Goal: Transaction & Acquisition: Purchase product/service

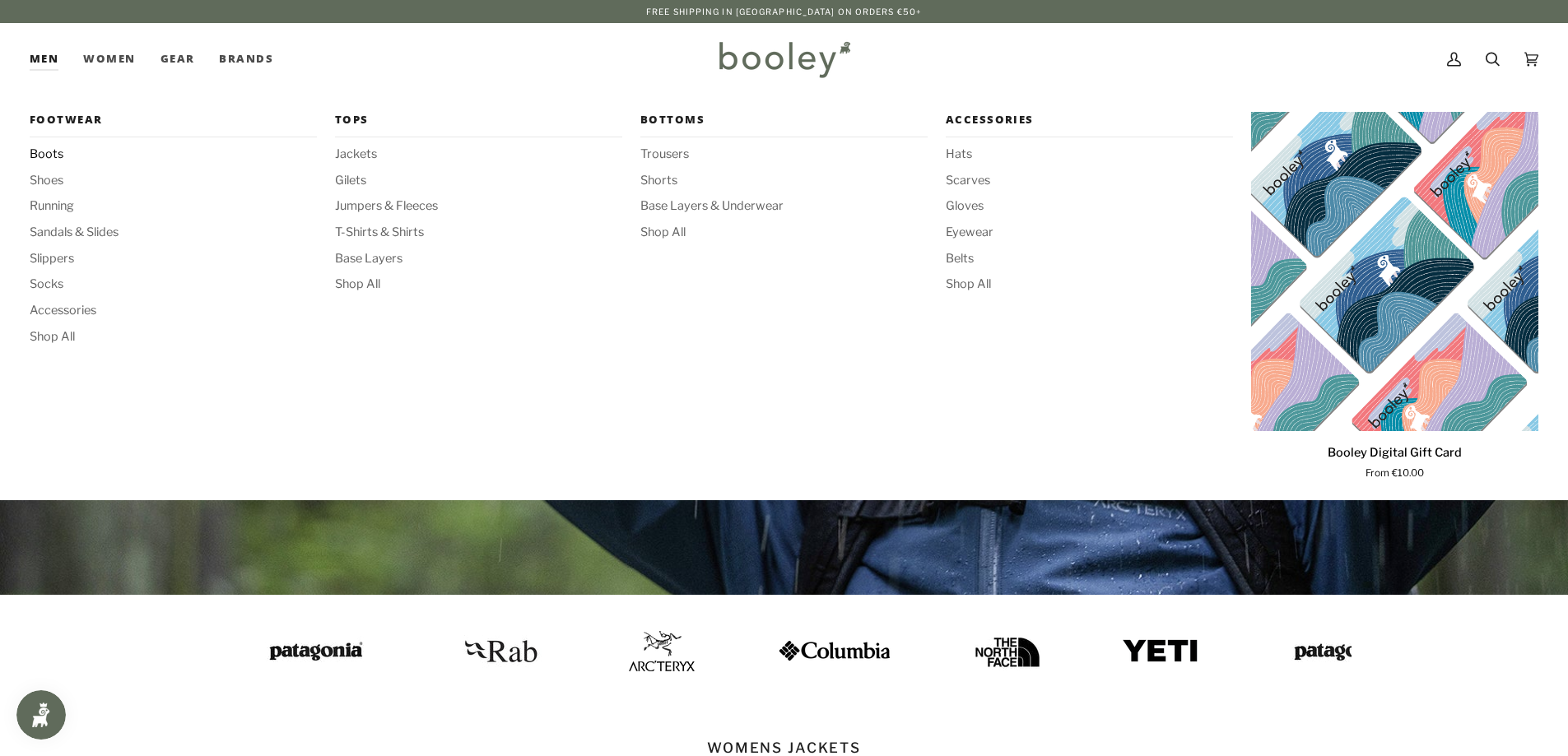
click at [47, 155] on span "Boots" at bounding box center [173, 155] width 287 height 18
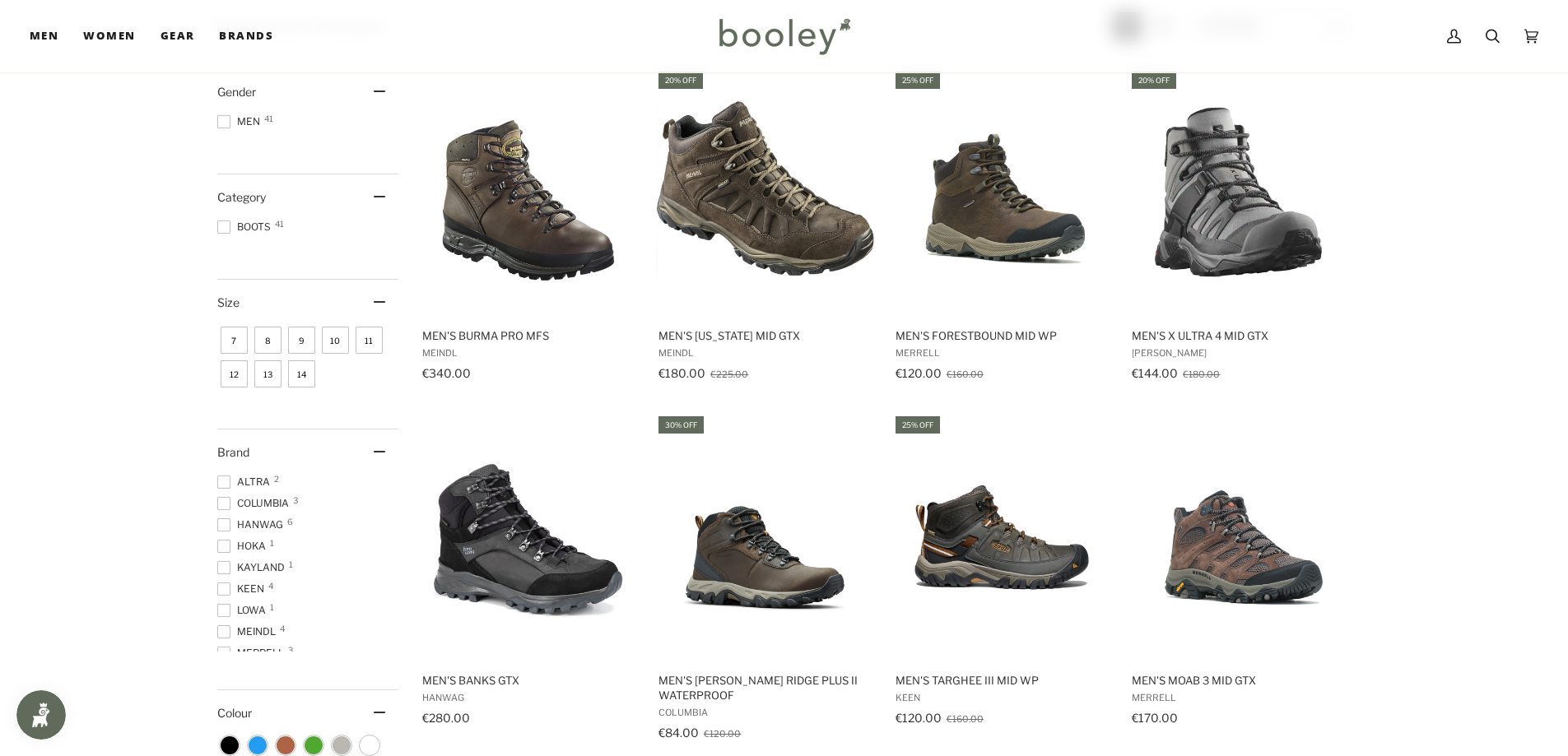
scroll to position [247, 0]
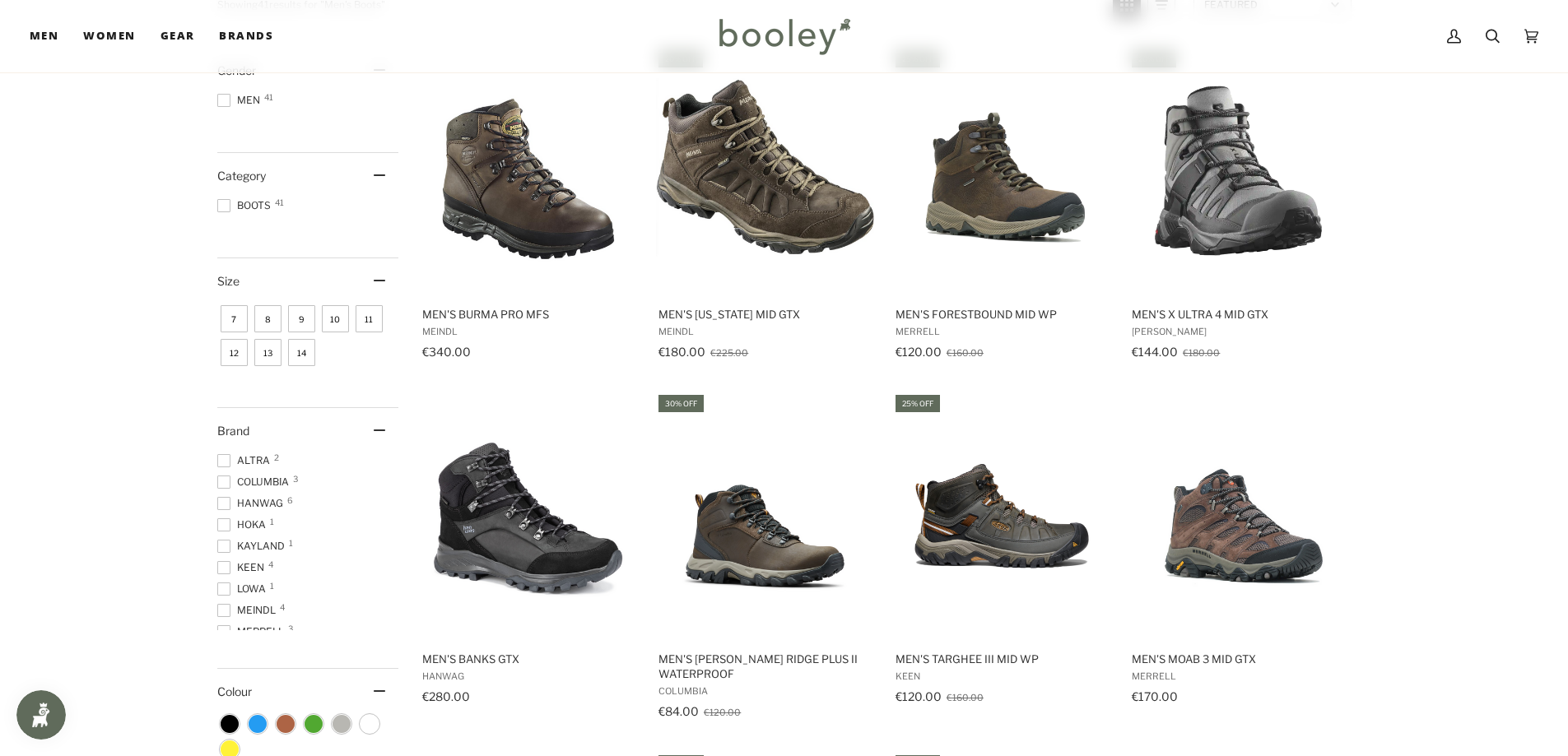
click at [338, 318] on span "10" at bounding box center [336, 319] width 27 height 27
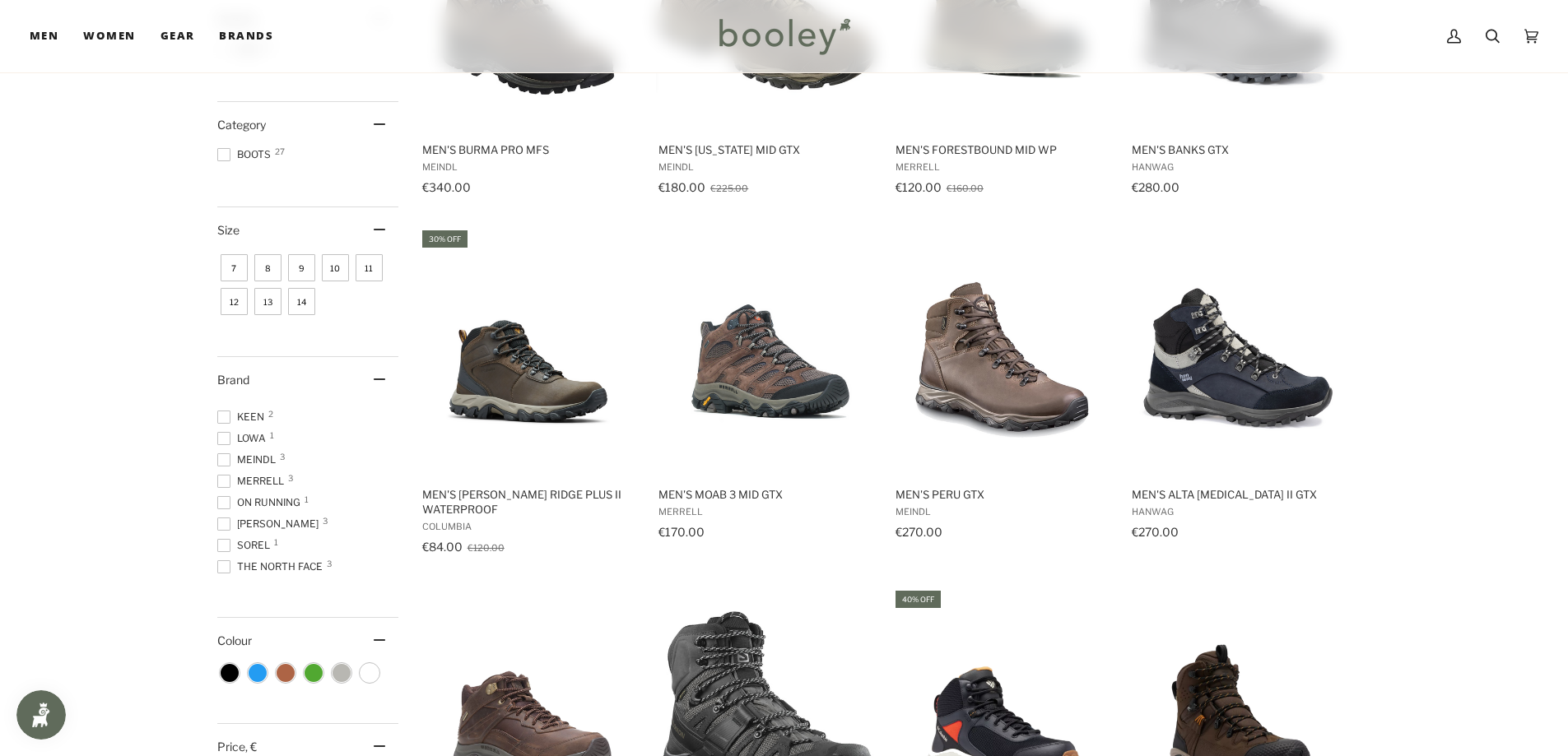
scroll to position [80, 0]
click at [219, 520] on span at bounding box center [224, 522] width 14 height 14
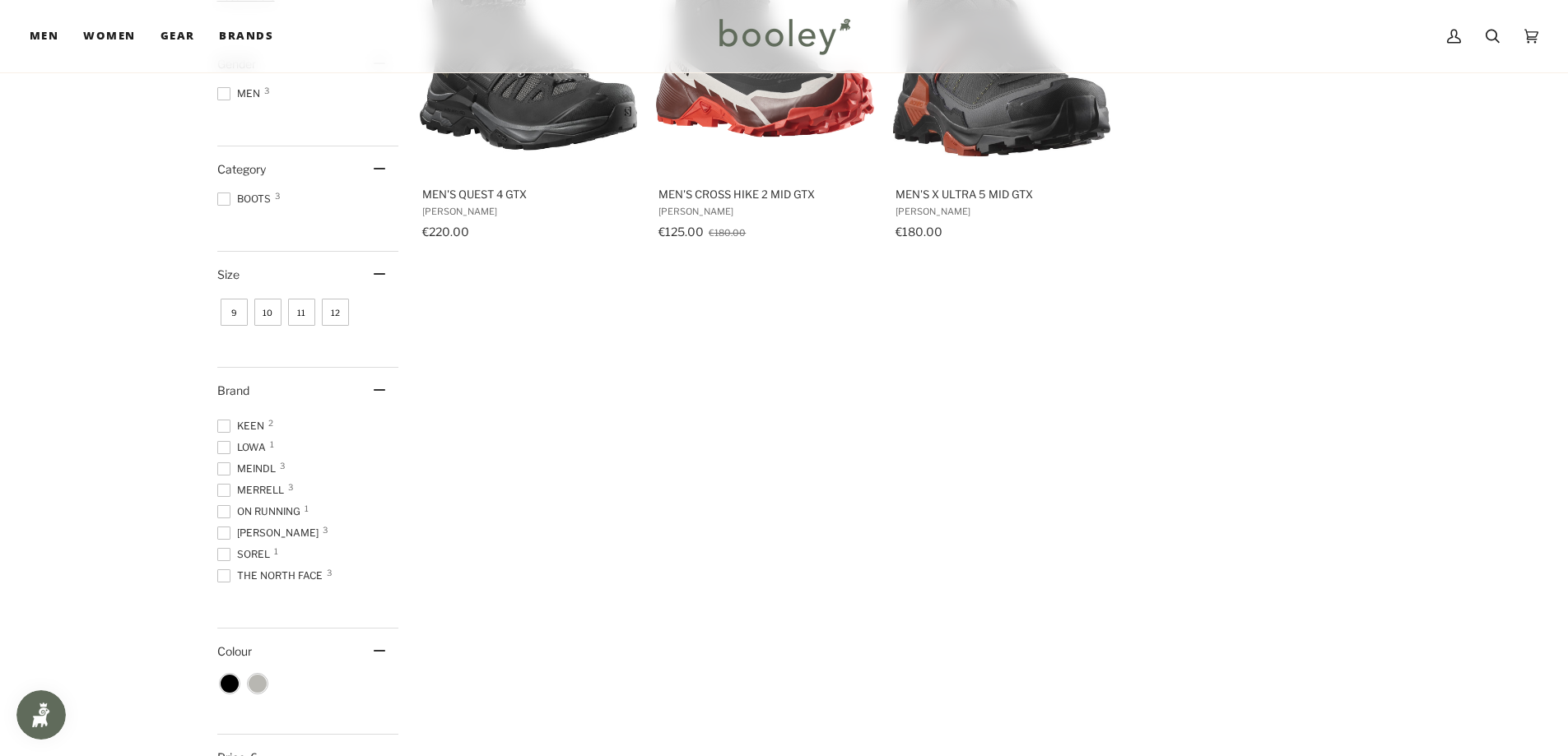
scroll to position [377, 0]
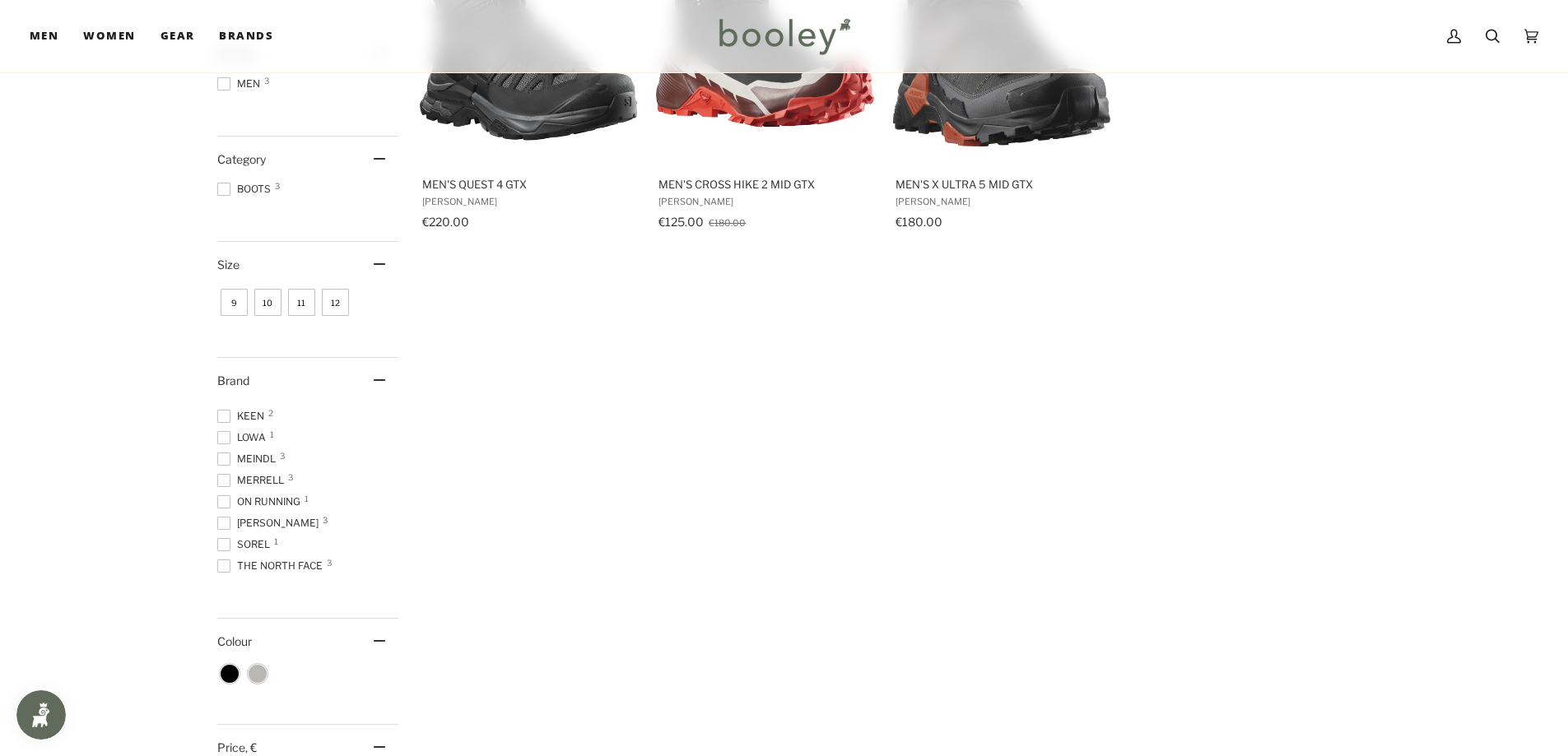
click at [300, 298] on span "11" at bounding box center [302, 303] width 27 height 27
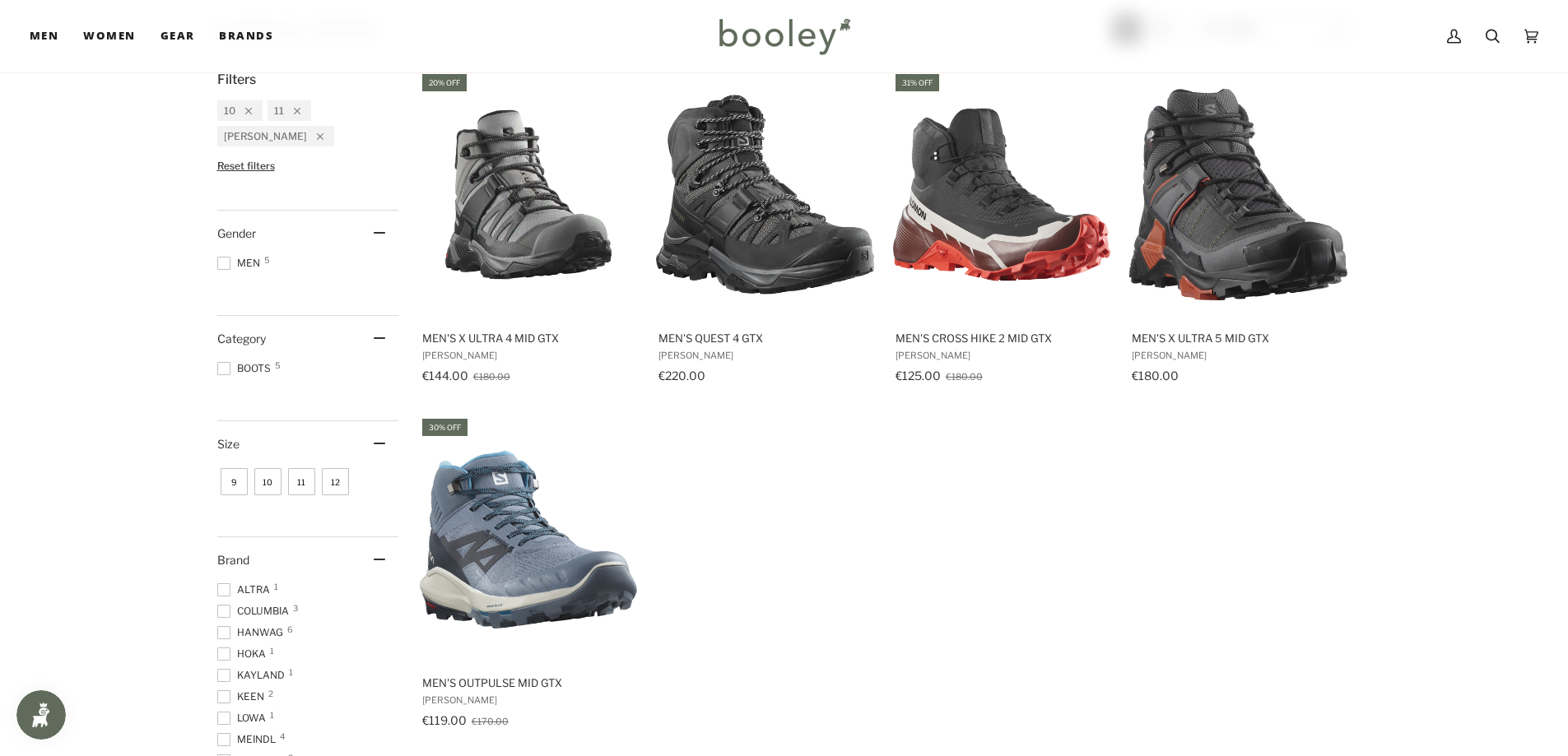
scroll to position [247, 0]
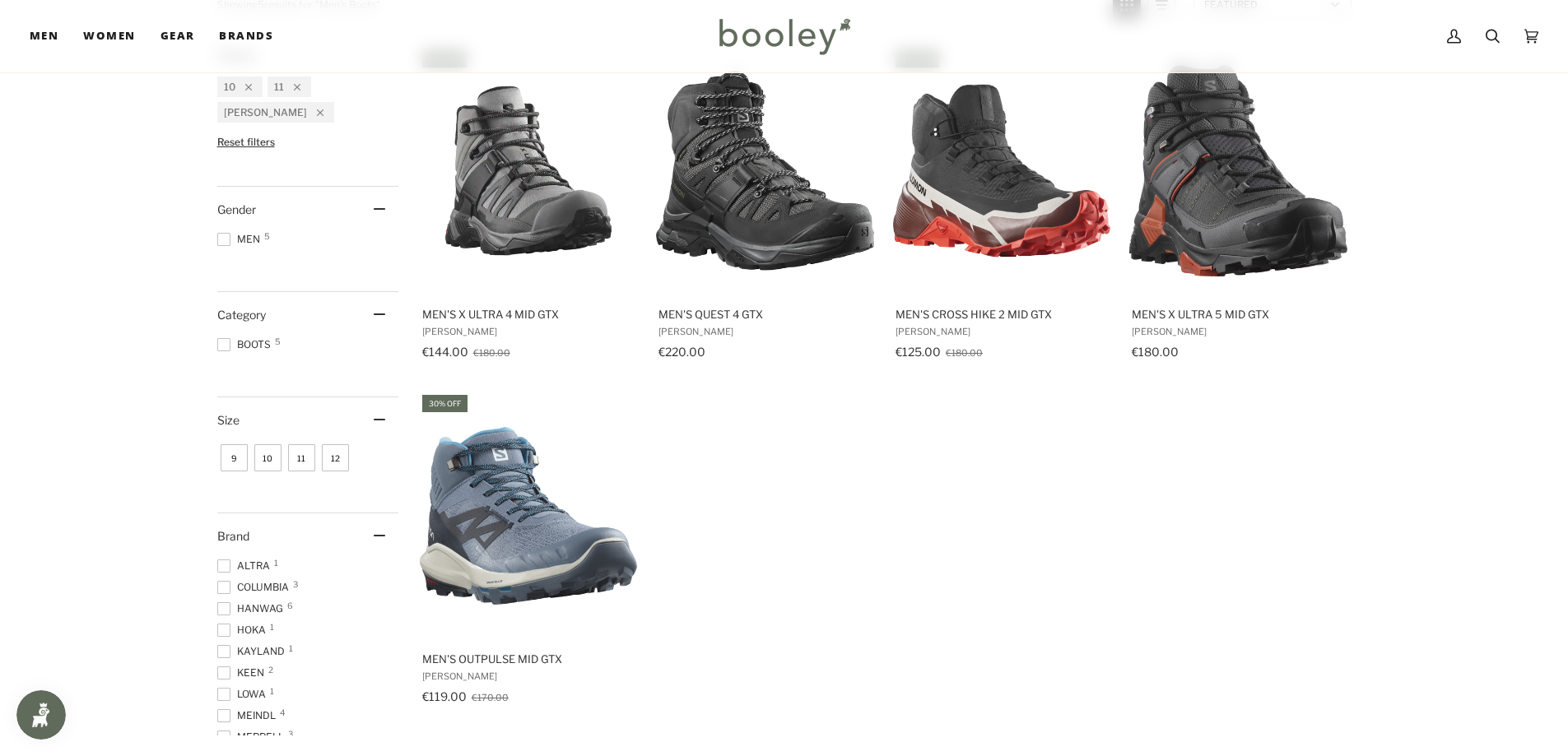
click at [229, 624] on span at bounding box center [224, 630] width 14 height 14
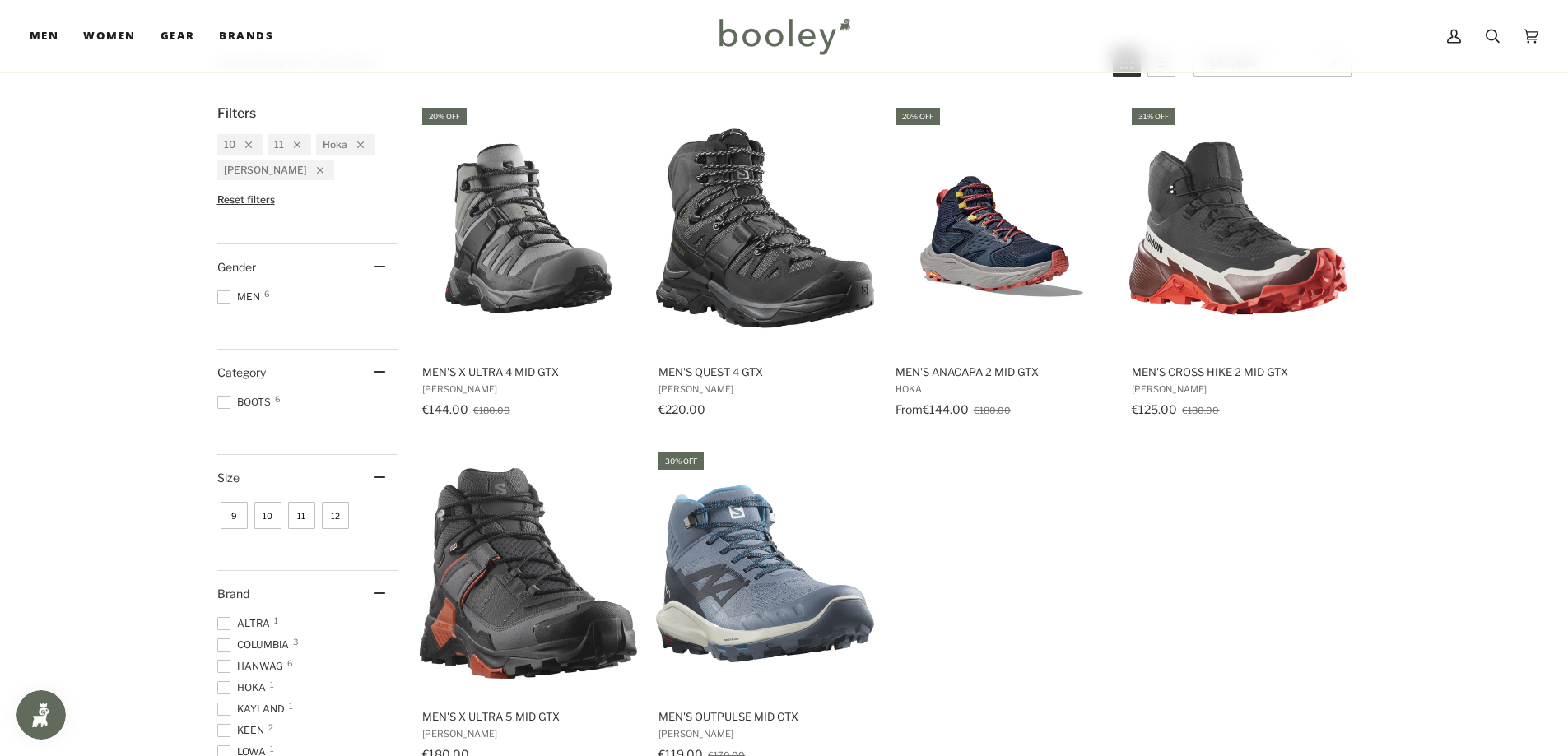
scroll to position [164, 0]
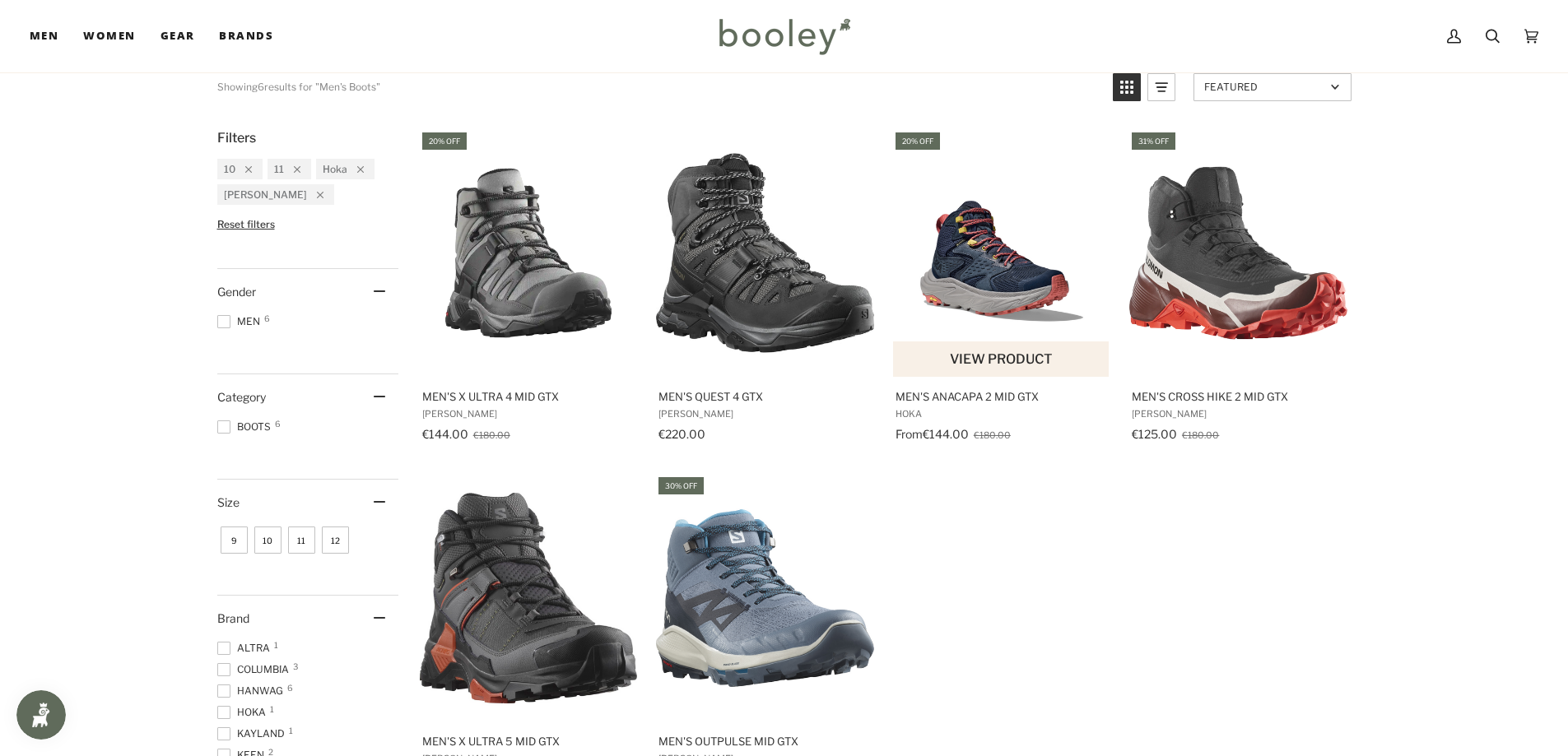
click at [983, 363] on button "View product" at bounding box center [1001, 359] width 217 height 35
click at [229, 538] on span "9" at bounding box center [234, 540] width 27 height 27
